Goal: Check status: Check status

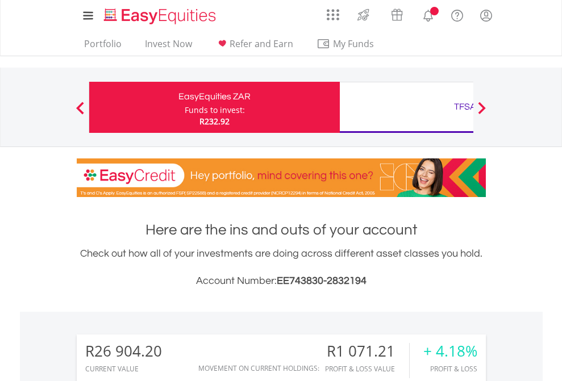
scroll to position [109, 178]
click at [185, 107] on div "Funds to invest:" at bounding box center [215, 110] width 60 height 11
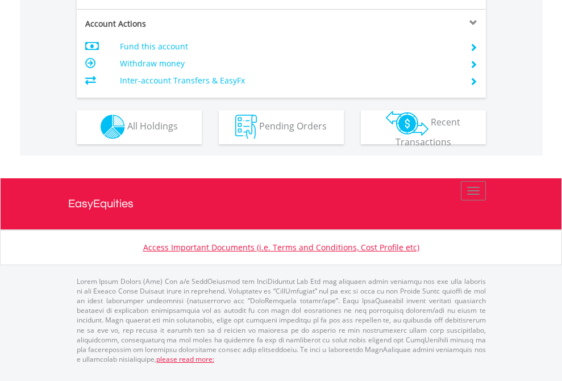
scroll to position [1062, 0]
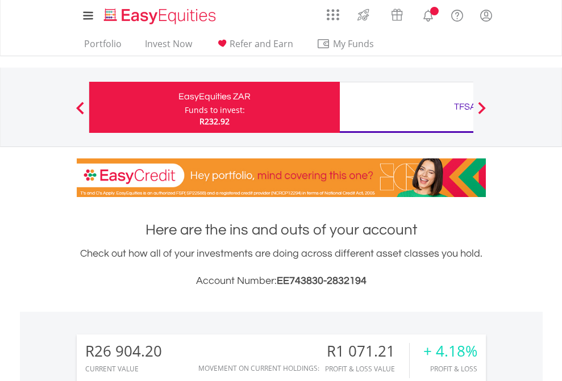
scroll to position [109, 178]
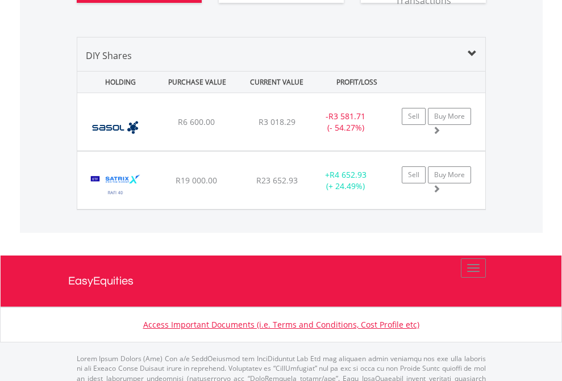
scroll to position [1332, 0]
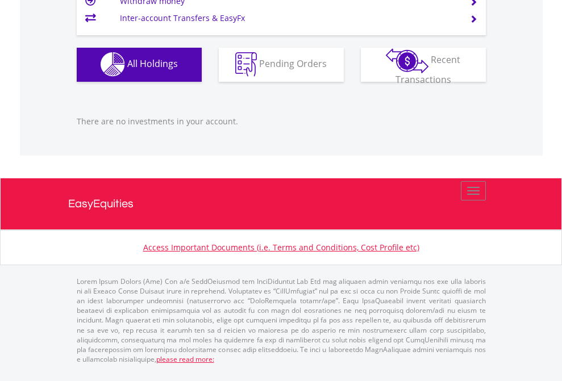
scroll to position [109, 178]
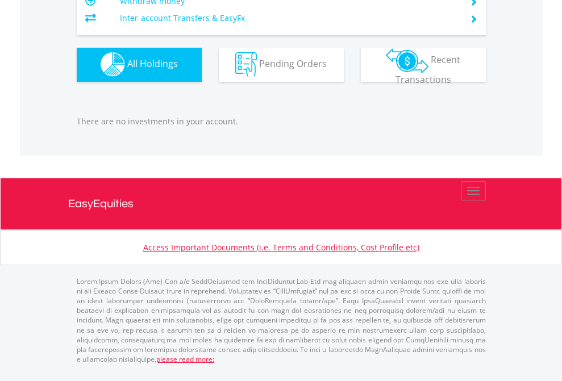
scroll to position [109, 178]
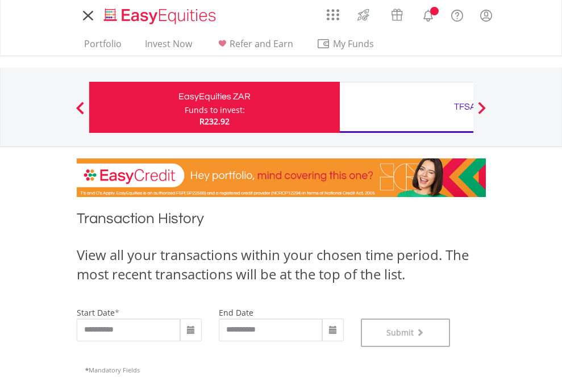
scroll to position [461, 0]
click at [406, 107] on div "TFSA" at bounding box center [465, 107] width 237 height 16
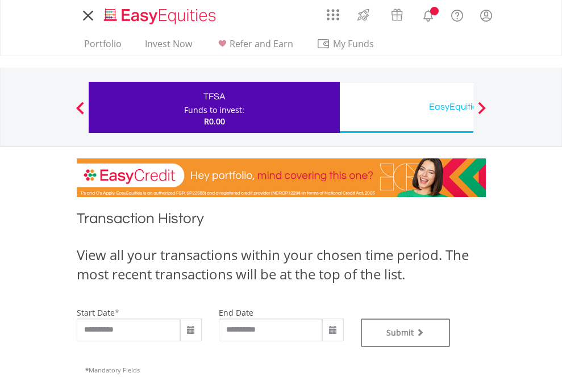
scroll to position [461, 0]
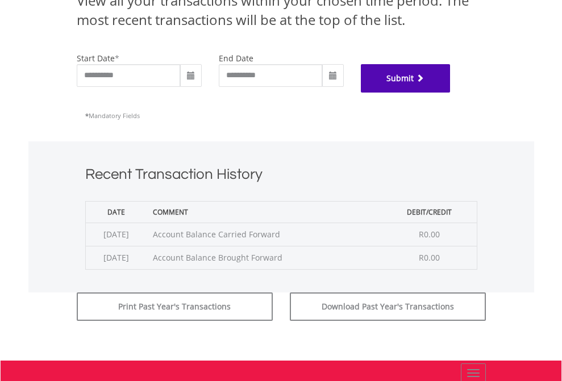
click at [451, 93] on button "Submit" at bounding box center [406, 78] width 90 height 28
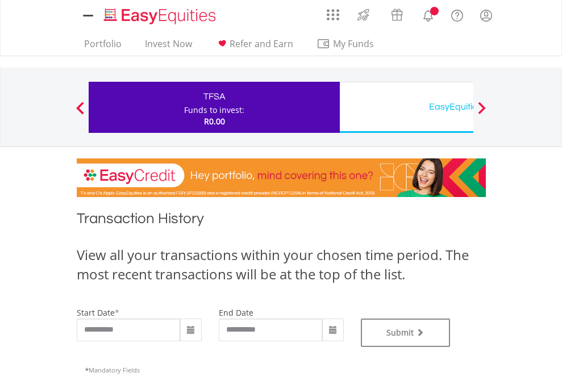
click at [406, 107] on div "EasyEquities USD" at bounding box center [465, 107] width 237 height 16
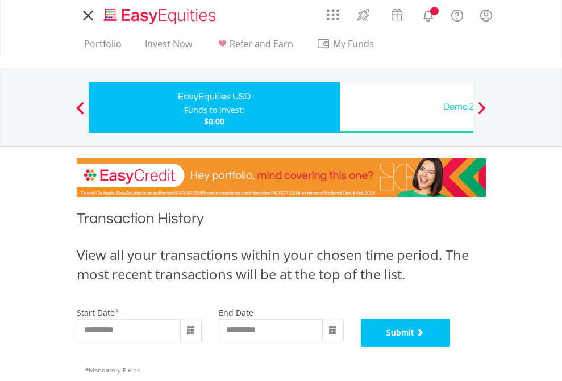
click at [451, 347] on button "Submit" at bounding box center [406, 333] width 90 height 28
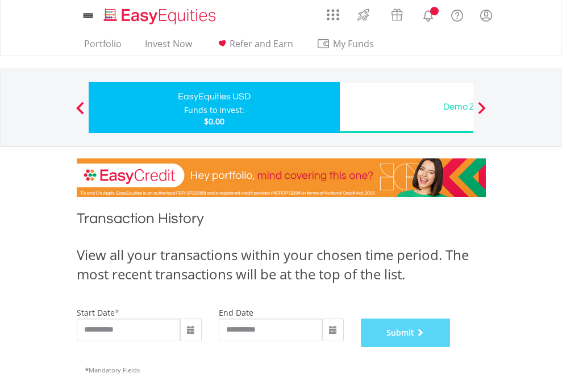
scroll to position [461, 0]
